Goal: Task Accomplishment & Management: Use online tool/utility

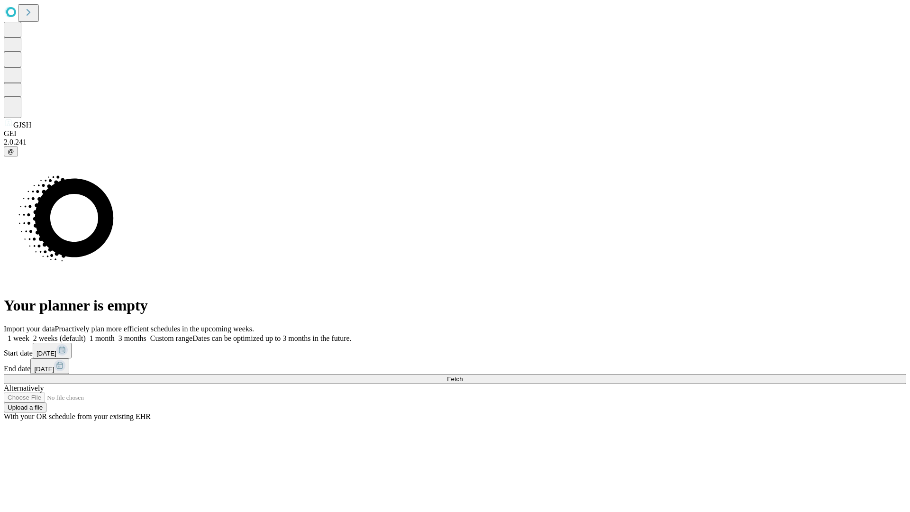
click at [463, 375] on span "Fetch" at bounding box center [455, 378] width 16 height 7
